Goal: Communication & Community: Answer question/provide support

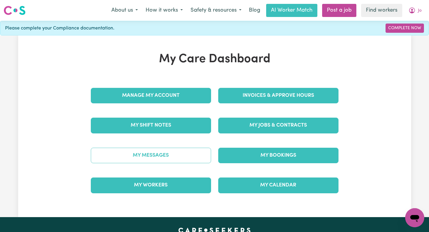
click at [162, 152] on link "My Messages" at bounding box center [151, 155] width 120 height 15
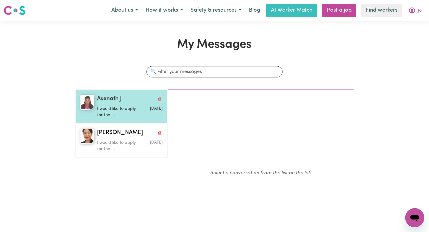
click at [133, 110] on p "I would like to apply for the ..." at bounding box center [119, 112] width 44 height 13
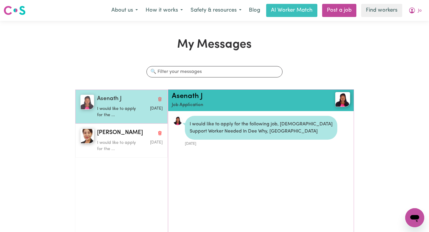
scroll to position [4, 0]
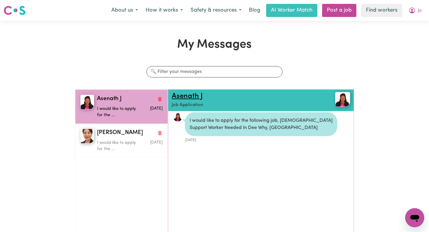
click at [188, 95] on link "Asenath J" at bounding box center [187, 96] width 31 height 7
